Goal: Information Seeking & Learning: Compare options

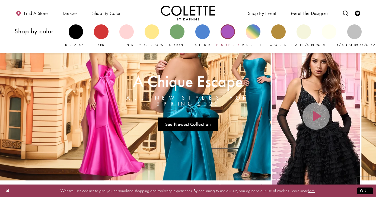
click at [229, 31] on div "Primary block" at bounding box center [228, 31] width 14 height 14
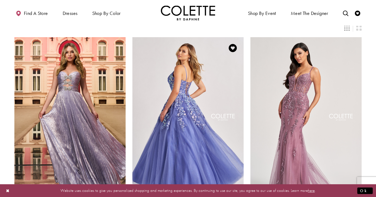
scroll to position [38, 0]
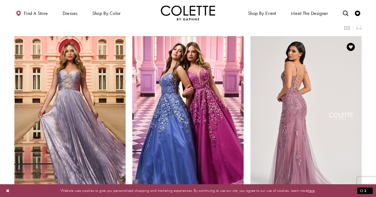
click at [273, 102] on img "Visit Colette by Daphne Style No. CL8210 Page" at bounding box center [306, 117] width 111 height 162
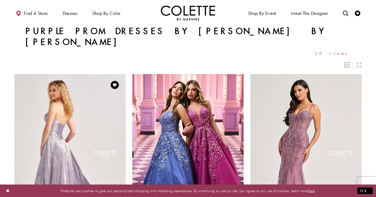
scroll to position [0, 0]
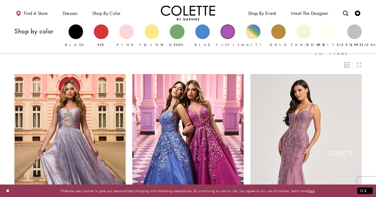
click at [230, 31] on div "Primary block" at bounding box center [228, 31] width 14 height 14
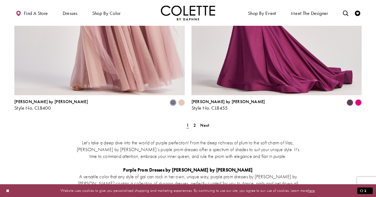
scroll to position [1029, 0]
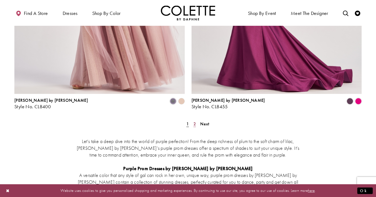
click at [195, 121] on span "2" at bounding box center [195, 124] width 2 height 6
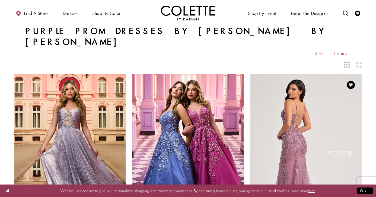
click at [280, 116] on img "Visit Colette by Daphne Style No. CL8210 Page" at bounding box center [306, 155] width 111 height 162
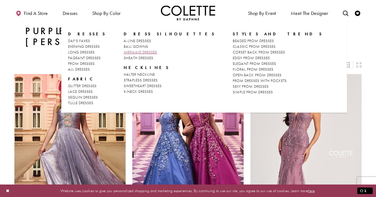
click at [128, 52] on span "MERMAID DRESSES" at bounding box center [140, 52] width 33 height 5
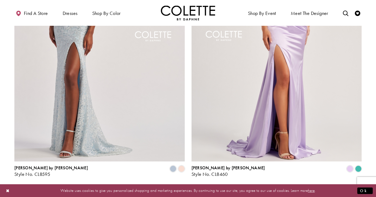
scroll to position [942, 0]
click at [188, 189] on span "2" at bounding box center [187, 192] width 2 height 6
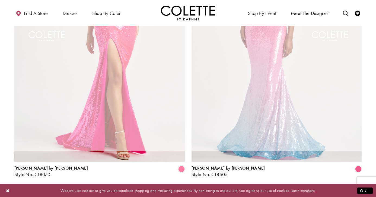
scroll to position [29, 0]
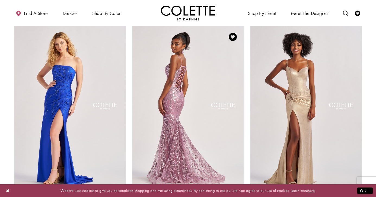
click at [174, 110] on img "Visit Colette by Daphne Style No. CL8630 Page" at bounding box center [187, 107] width 111 height 162
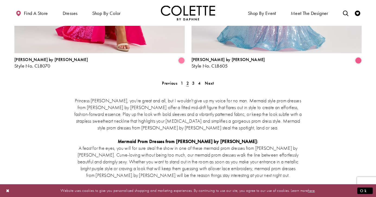
scroll to position [1049, 0]
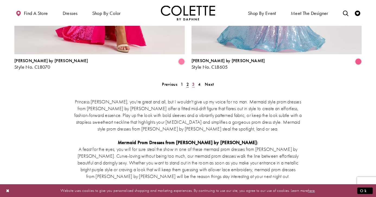
click at [193, 81] on span "3" at bounding box center [193, 84] width 2 height 6
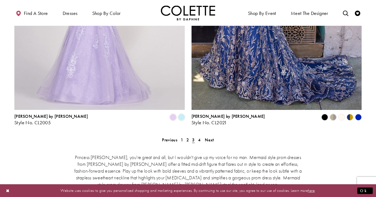
scroll to position [995, 0]
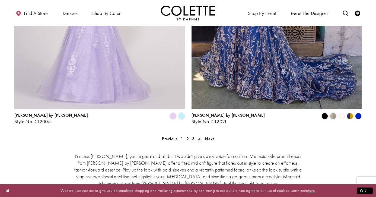
click at [199, 136] on span "4" at bounding box center [199, 139] width 2 height 6
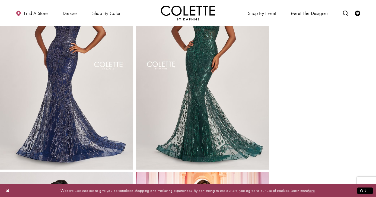
scroll to position [257, 0]
